Goal: Information Seeking & Learning: Learn about a topic

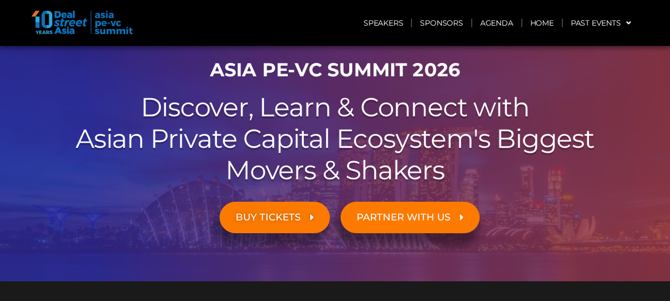
scroll to position [53, 0]
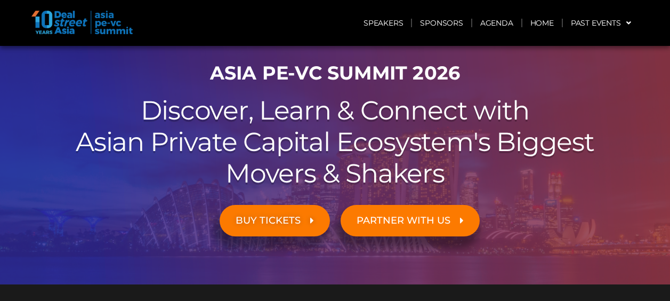
click at [289, 220] on span "BUY TICKETS" at bounding box center [268, 220] width 65 height 10
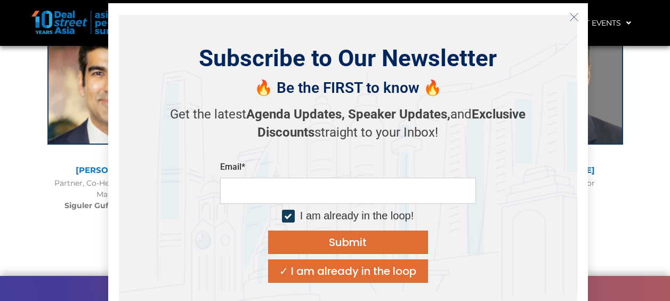
scroll to position [3367, 0]
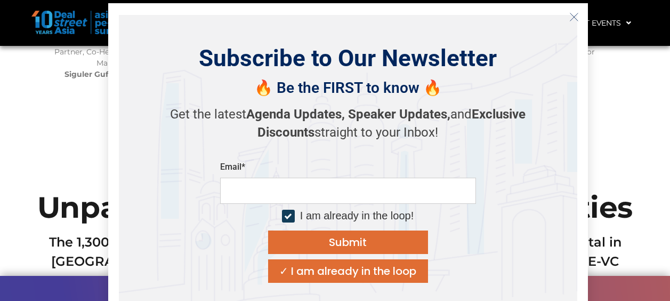
click at [574, 20] on icon "Close" at bounding box center [574, 17] width 10 height 10
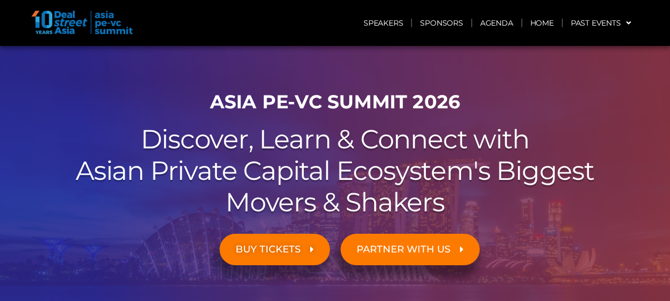
scroll to position [0, 0]
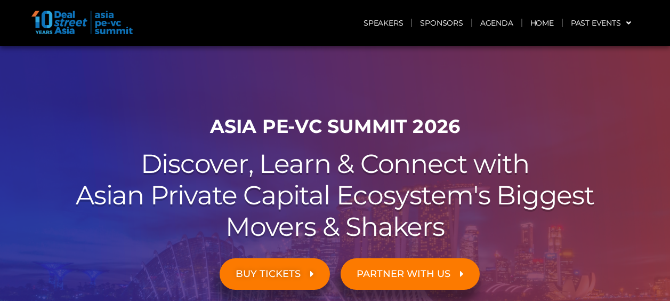
click at [332, 158] on h2 "Discover, Learn & Connect with Asian Private Capital Ecosystem's Biggest Movers…" at bounding box center [335, 195] width 597 height 94
click at [337, 131] on h1 "ASIA PE-VC Summit 2026" at bounding box center [335, 126] width 597 height 22
click at [340, 126] on h1 "ASIA PE-VC Summit 2026" at bounding box center [335, 126] width 597 height 22
click at [317, 263] on link "BUY TICKETS" at bounding box center [275, 273] width 110 height 31
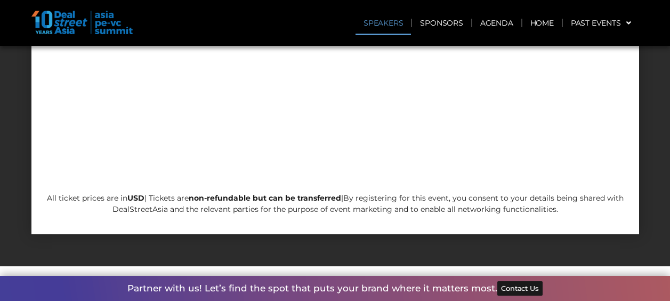
scroll to position [5599, 0]
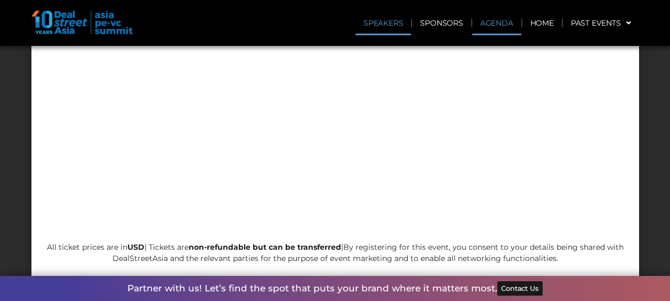
click at [485, 18] on link "Agenda" at bounding box center [496, 23] width 49 height 25
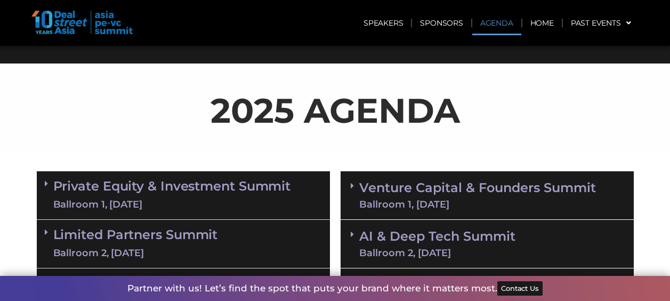
scroll to position [354, 0]
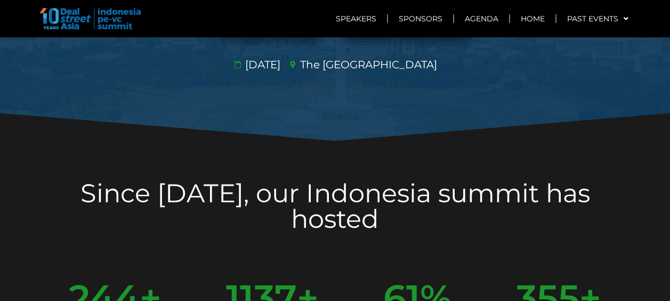
scroll to position [162, 0]
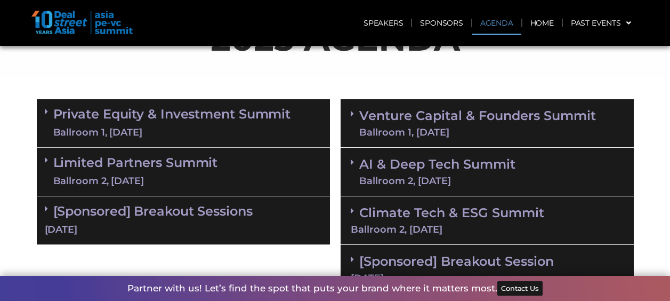
scroll to position [513, 0]
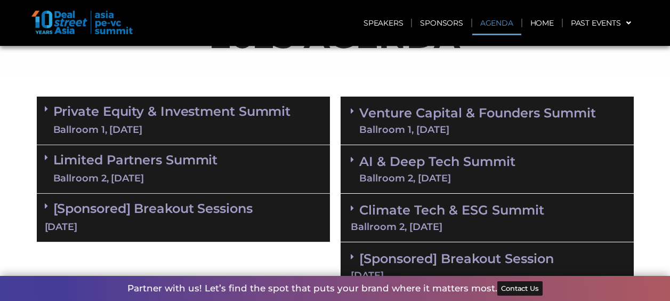
click at [49, 125] on span at bounding box center [49, 121] width 9 height 32
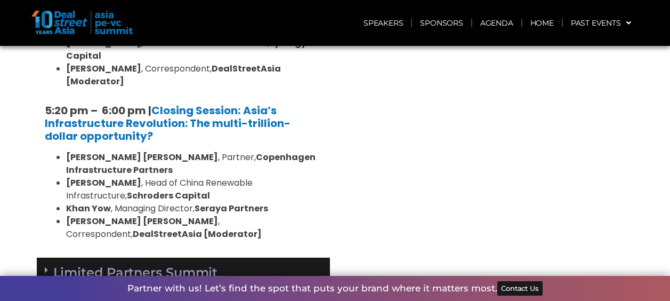
scroll to position [2176, 0]
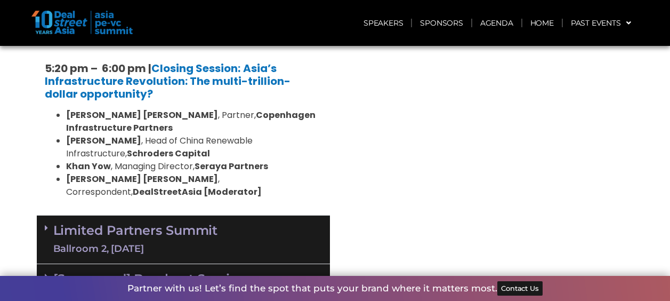
click at [51, 272] on span at bounding box center [49, 276] width 9 height 9
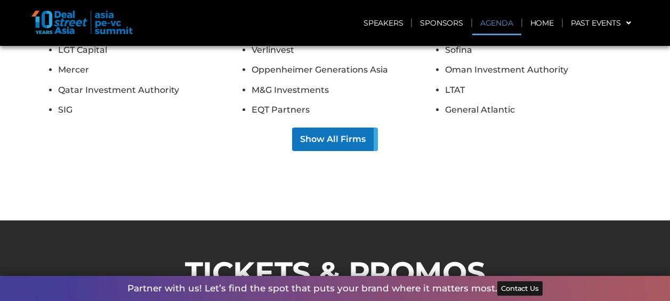
scroll to position [7573, 0]
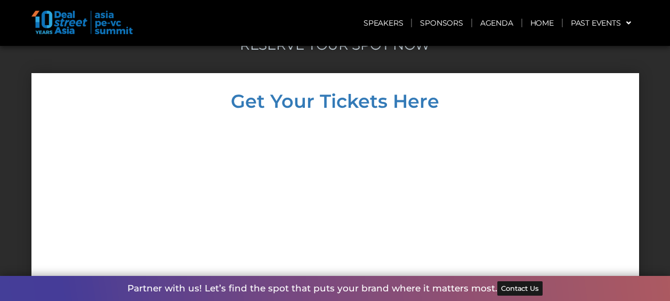
scroll to position [4495, 0]
